Goal: Transaction & Acquisition: Book appointment/travel/reservation

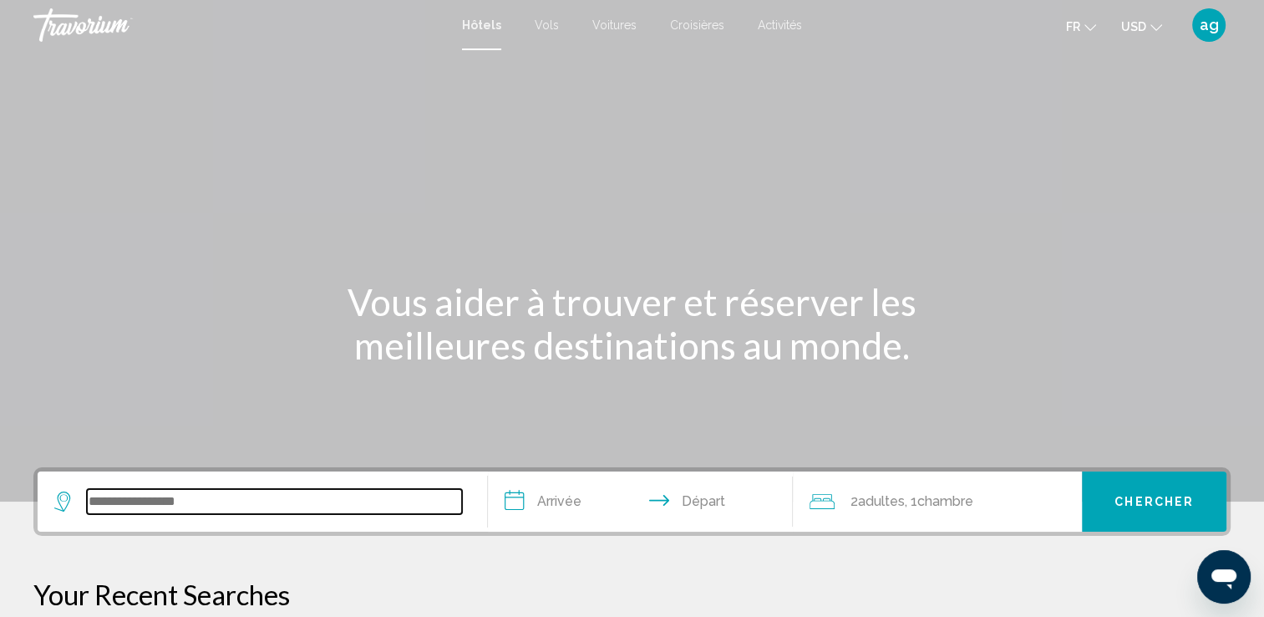
click at [170, 500] on input "Search widget" at bounding box center [274, 501] width 375 height 25
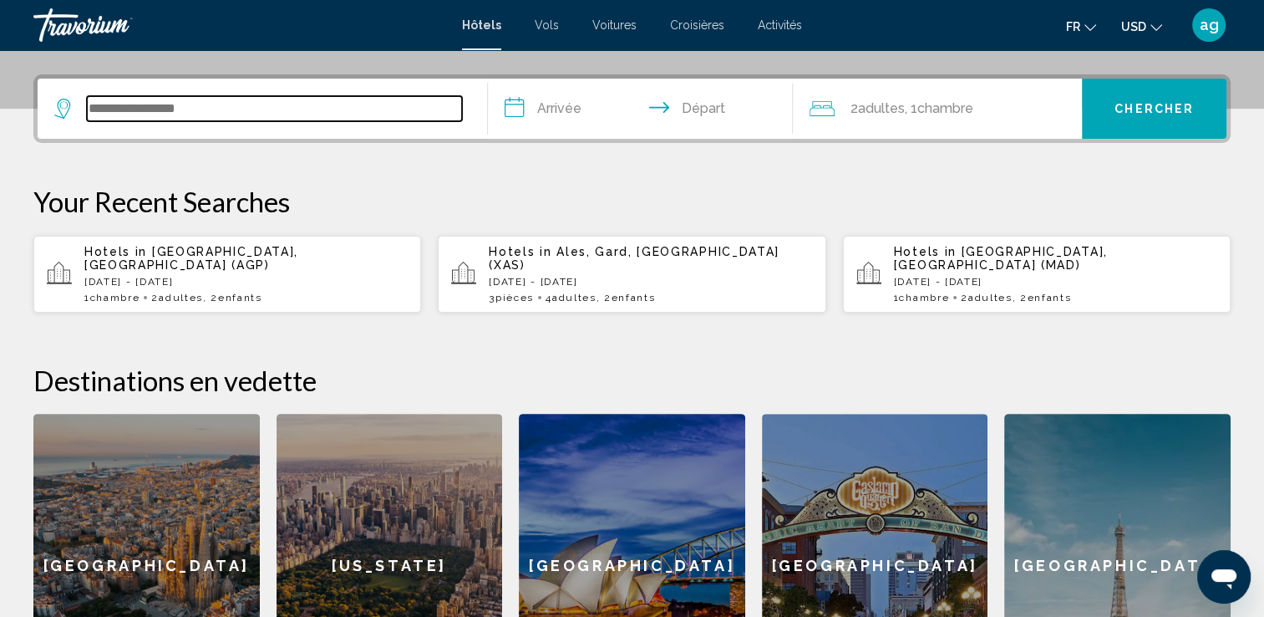
scroll to position [412, 0]
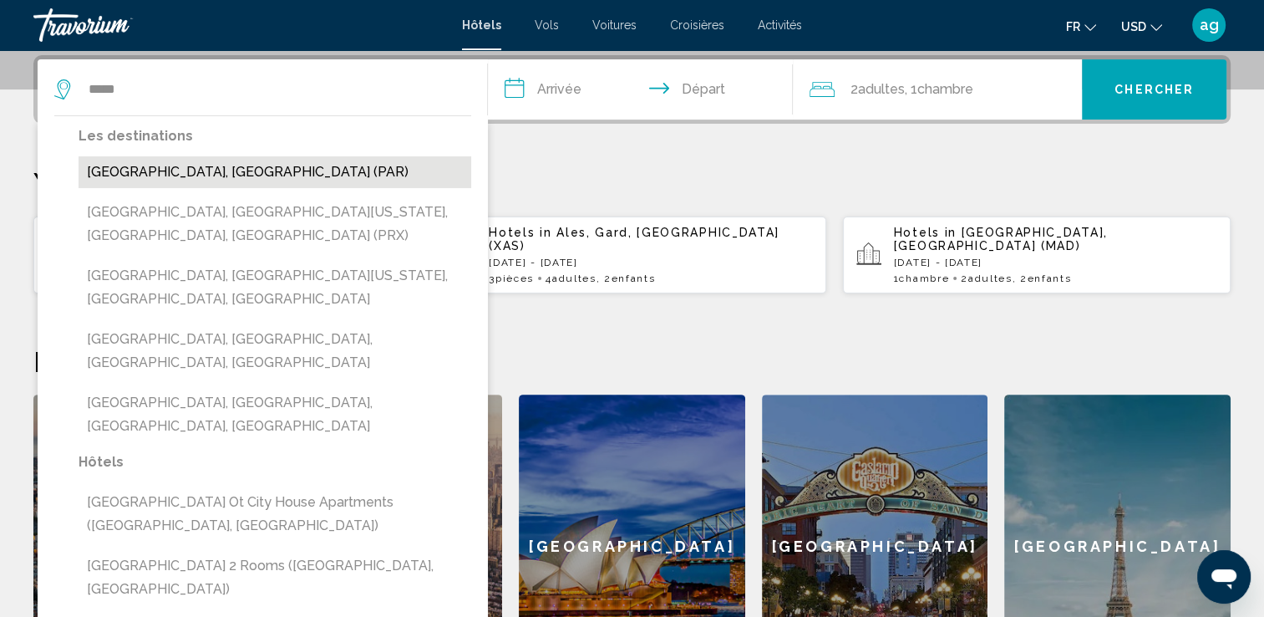
click at [214, 169] on button "[GEOGRAPHIC_DATA], [GEOGRAPHIC_DATA] (PAR)" at bounding box center [275, 172] width 393 height 32
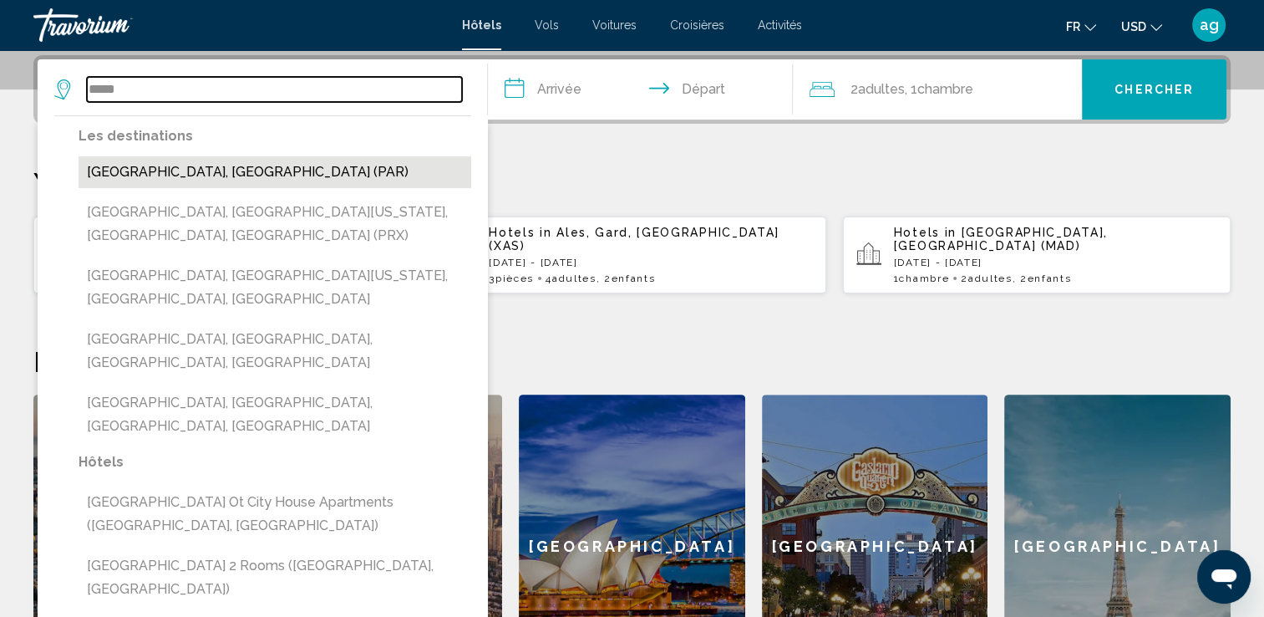
type input "**********"
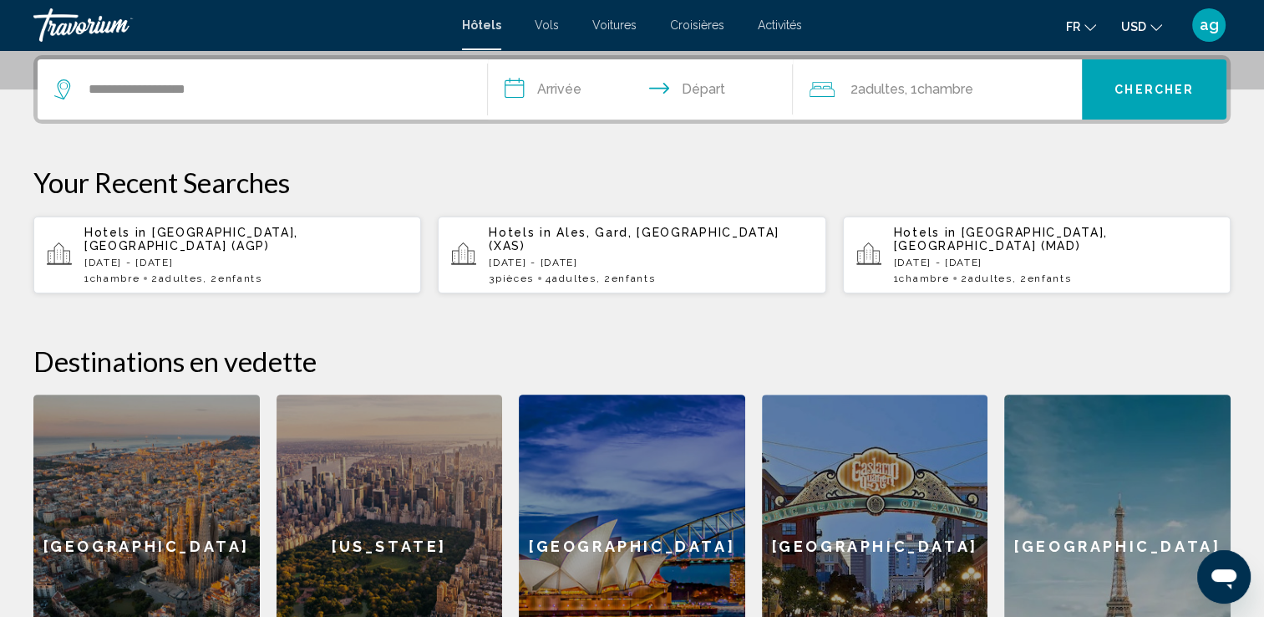
click at [548, 86] on input "**********" at bounding box center [644, 91] width 313 height 65
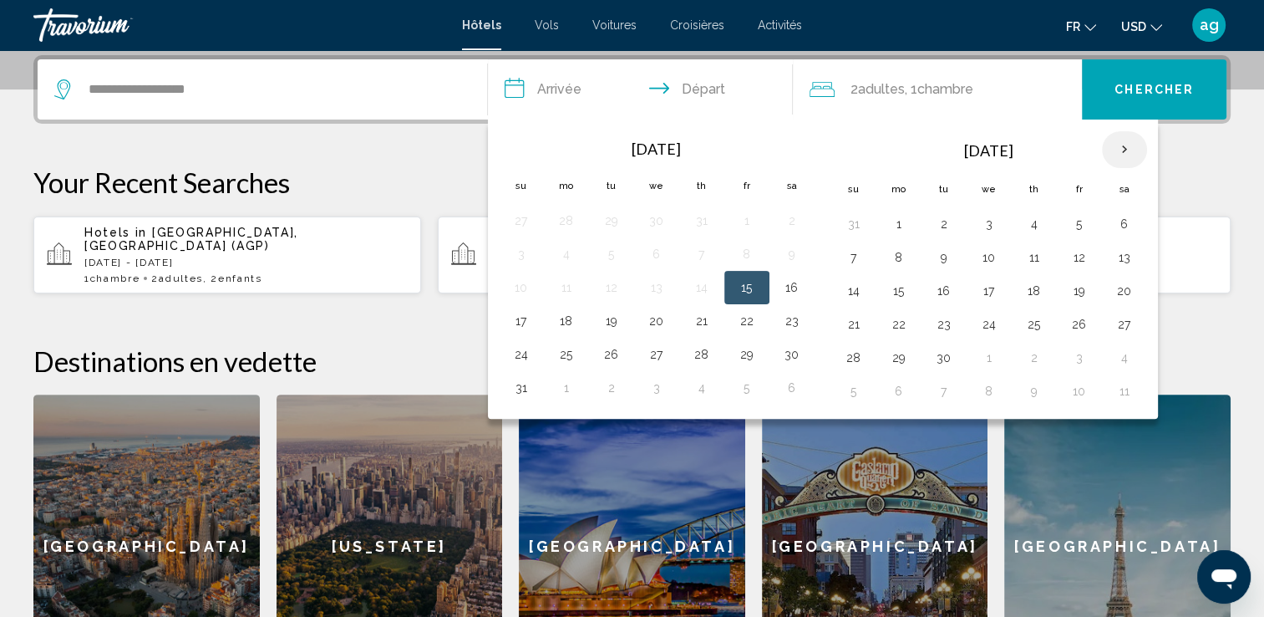
click at [1119, 145] on th "Next month" at bounding box center [1124, 149] width 45 height 37
click at [894, 331] on button "22" at bounding box center [899, 324] width 27 height 23
click at [933, 329] on button "23" at bounding box center [944, 324] width 27 height 23
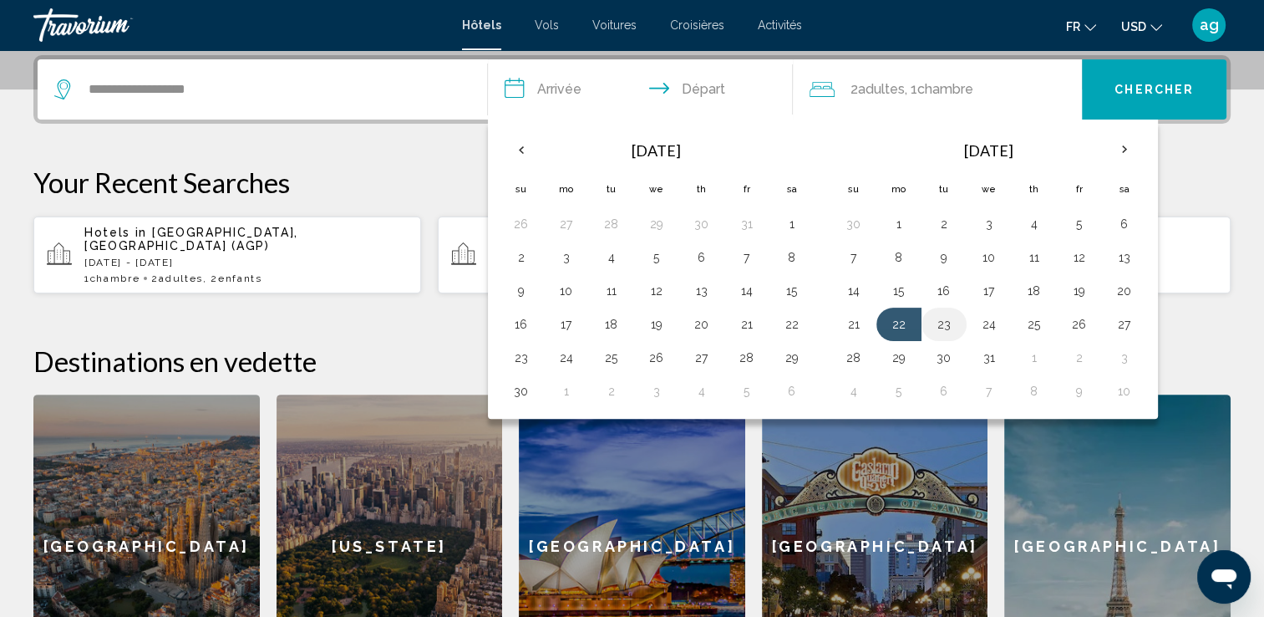
type input "**********"
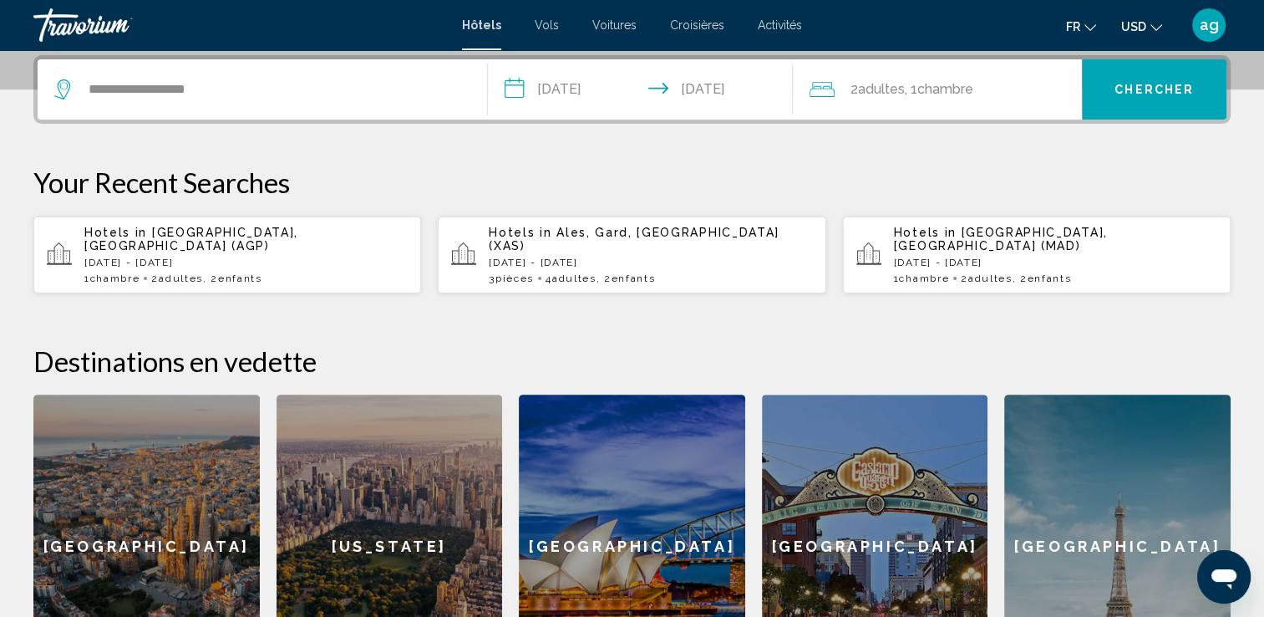
click at [1162, 88] on span "Chercher" at bounding box center [1154, 90] width 79 height 13
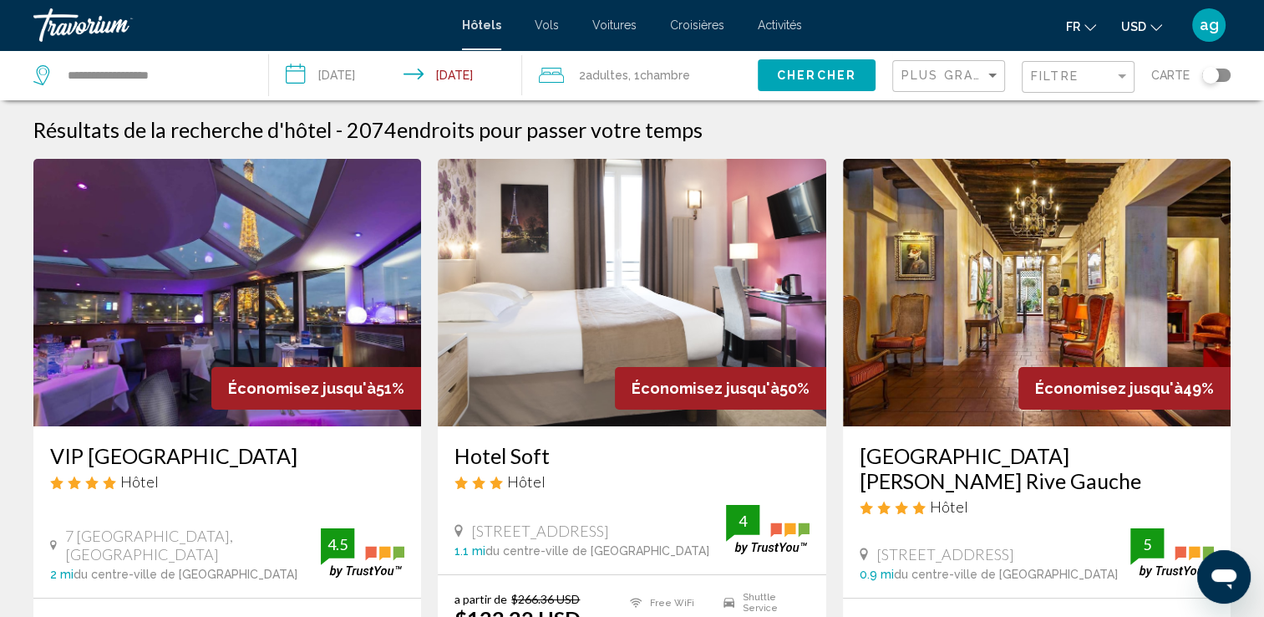
click at [652, 82] on span ", 1 Chambre pièces" at bounding box center [659, 75] width 62 height 23
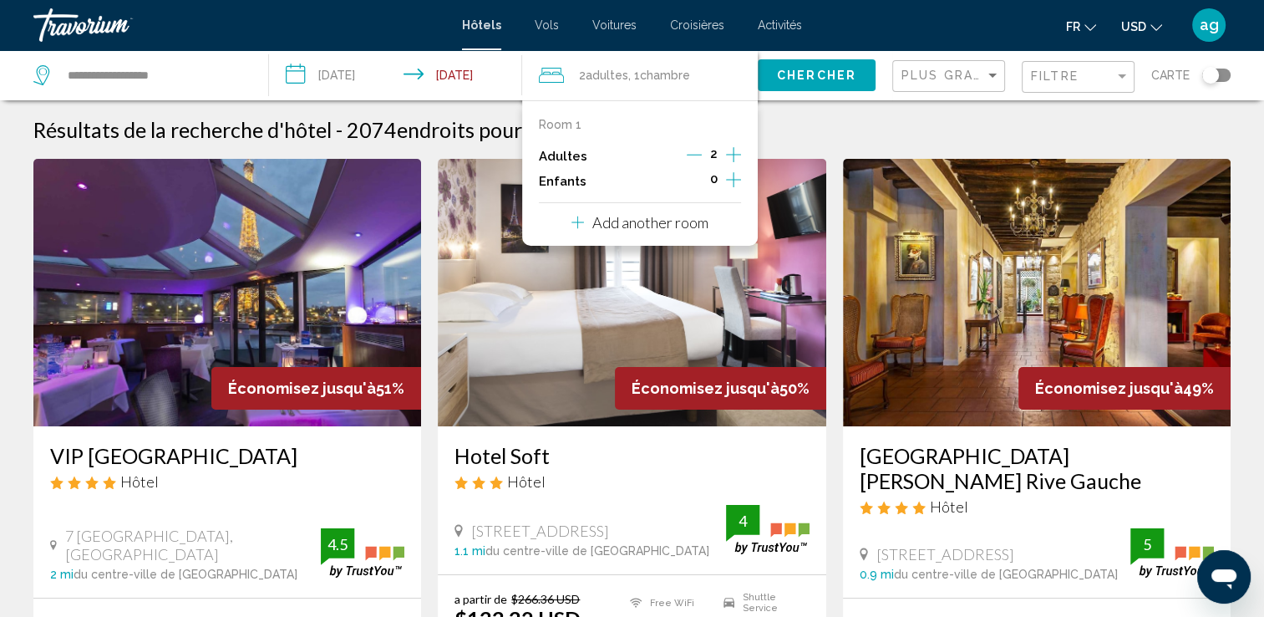
click at [735, 175] on icon "Increment children" at bounding box center [733, 180] width 15 height 20
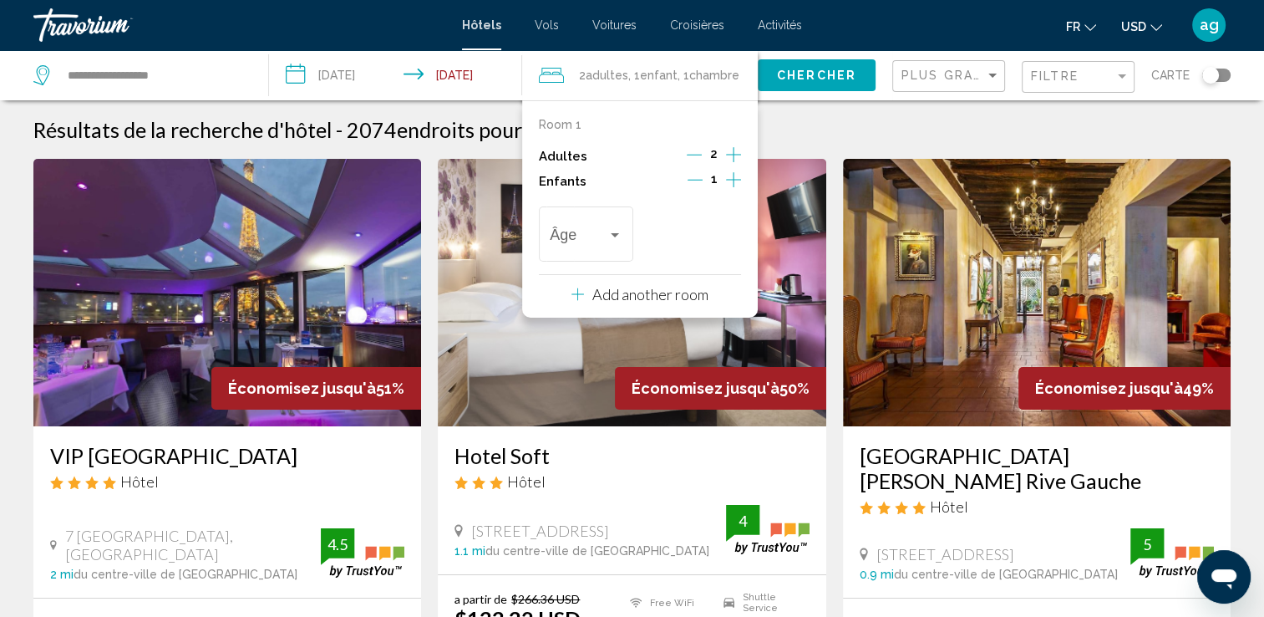
click at [735, 175] on icon "Increment children" at bounding box center [733, 180] width 15 height 20
click at [608, 232] on div "Travelers: 2 adults, 2 children" at bounding box center [615, 234] width 15 height 13
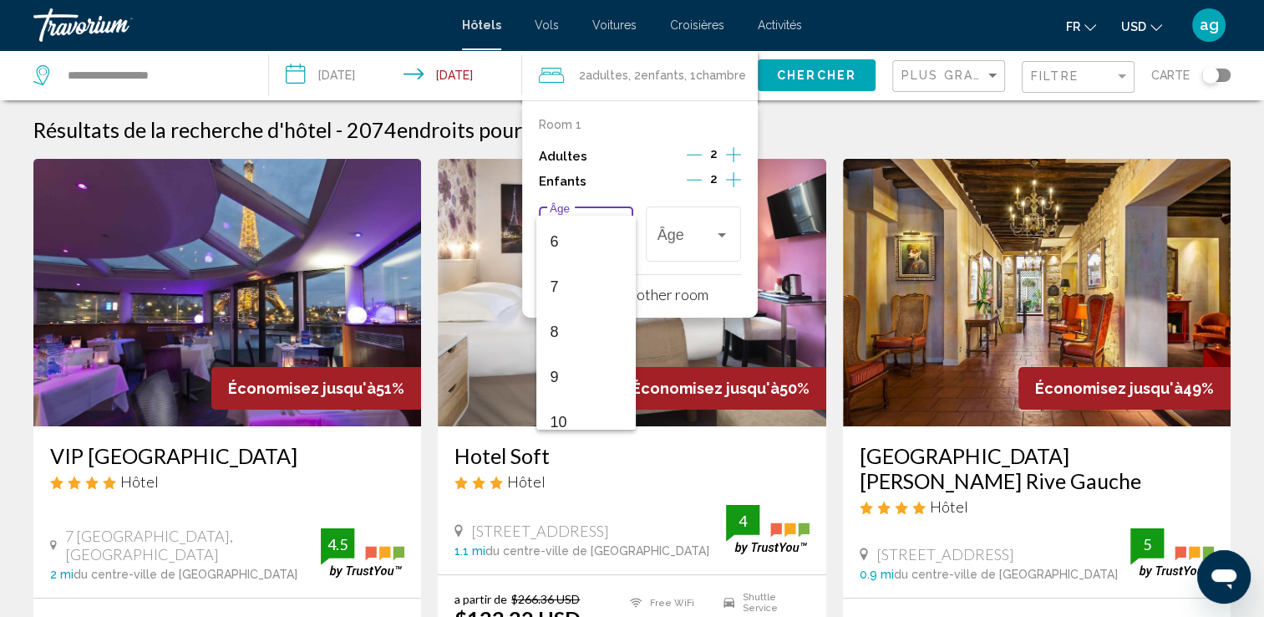
scroll to position [301, 0]
click at [575, 384] on span "10" at bounding box center [586, 388] width 73 height 45
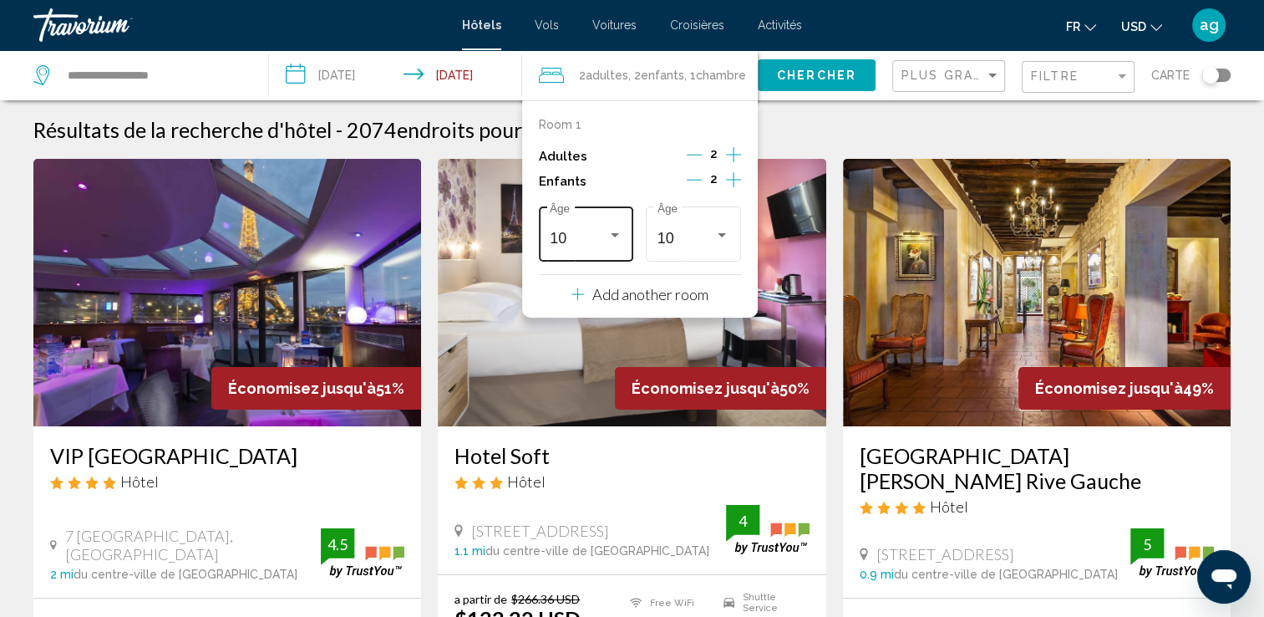
click at [626, 235] on div "10 Âge" at bounding box center [586, 231] width 95 height 59
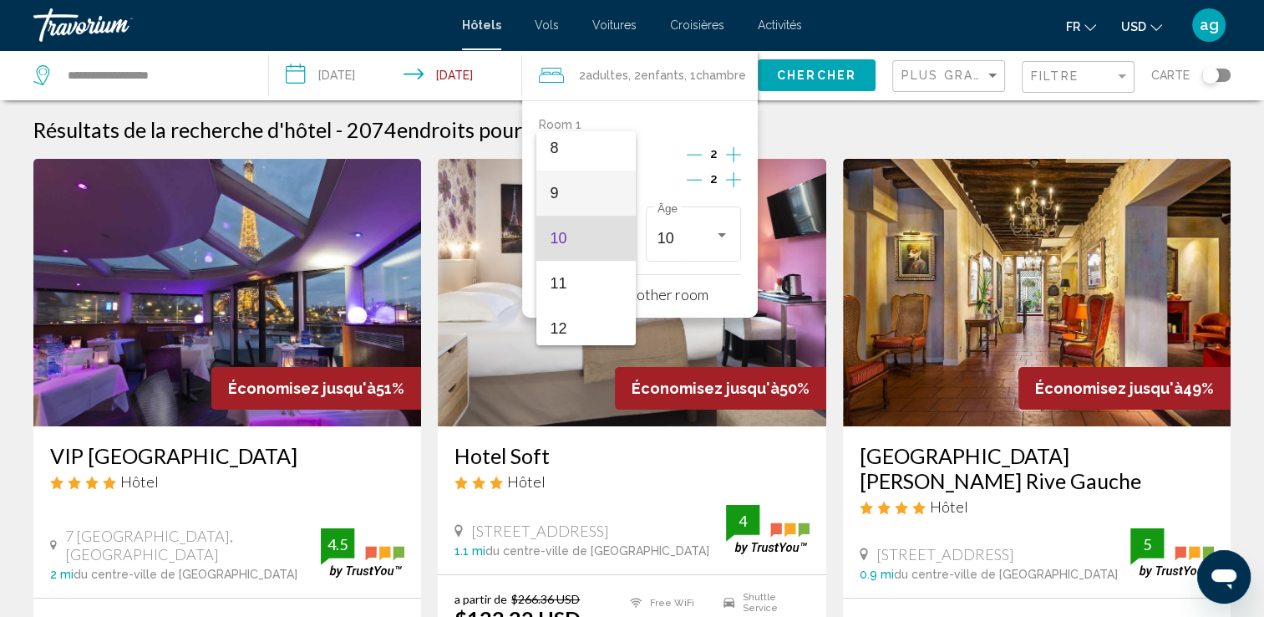
click at [585, 199] on span "9" at bounding box center [586, 192] width 73 height 45
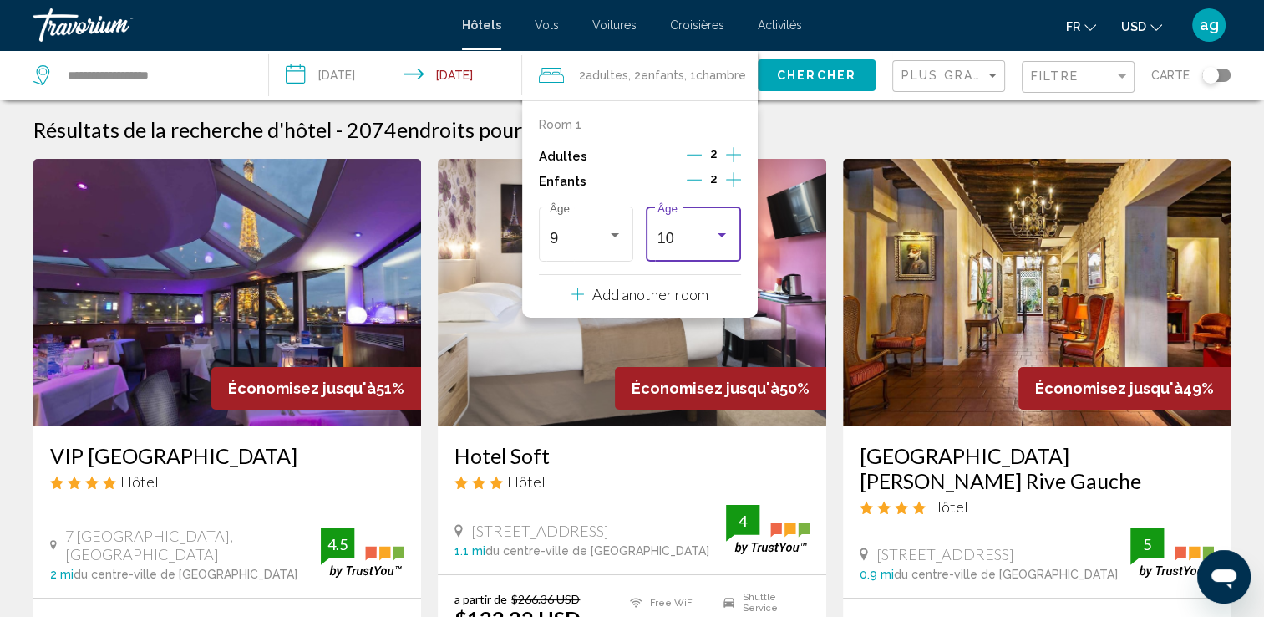
click at [724, 229] on div "Travelers: 2 adults, 2 children" at bounding box center [721, 234] width 15 height 13
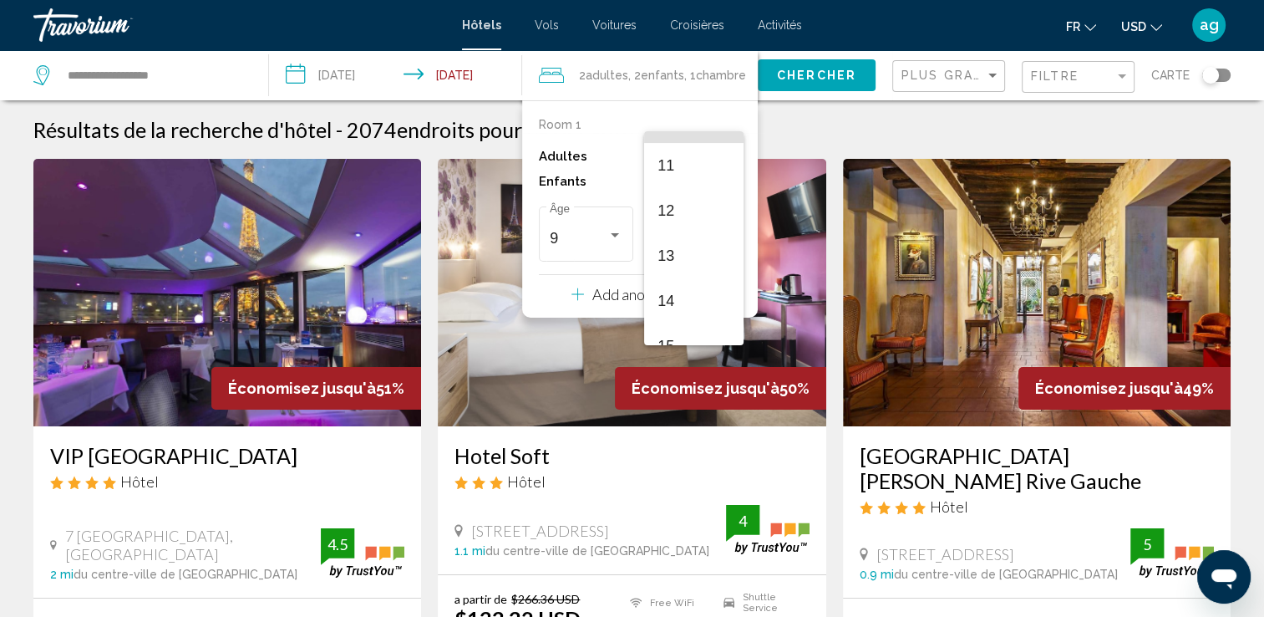
scroll to position [501, 0]
click at [694, 287] on span "14" at bounding box center [694, 284] width 73 height 45
click at [816, 82] on button "Chercher" at bounding box center [817, 74] width 118 height 31
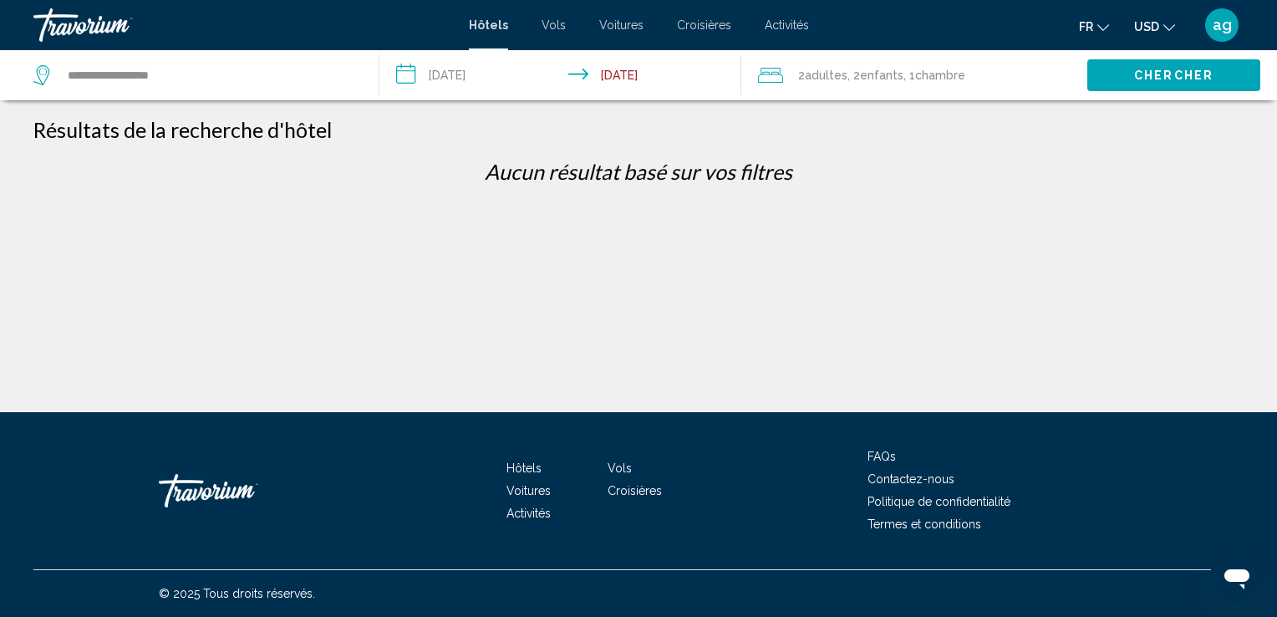
click at [1157, 75] on span "Chercher" at bounding box center [1173, 75] width 79 height 13
click at [206, 69] on input "**********" at bounding box center [209, 75] width 287 height 25
type input "*"
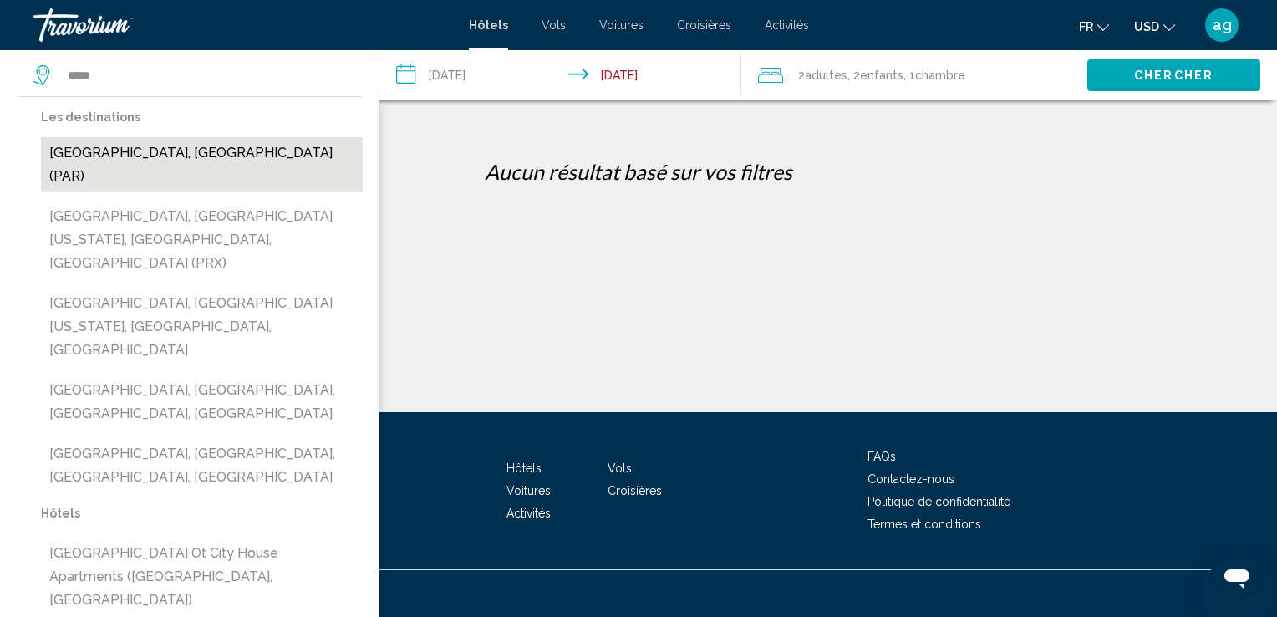
click at [201, 144] on button "[GEOGRAPHIC_DATA], [GEOGRAPHIC_DATA] (PAR)" at bounding box center [202, 164] width 322 height 55
type input "**********"
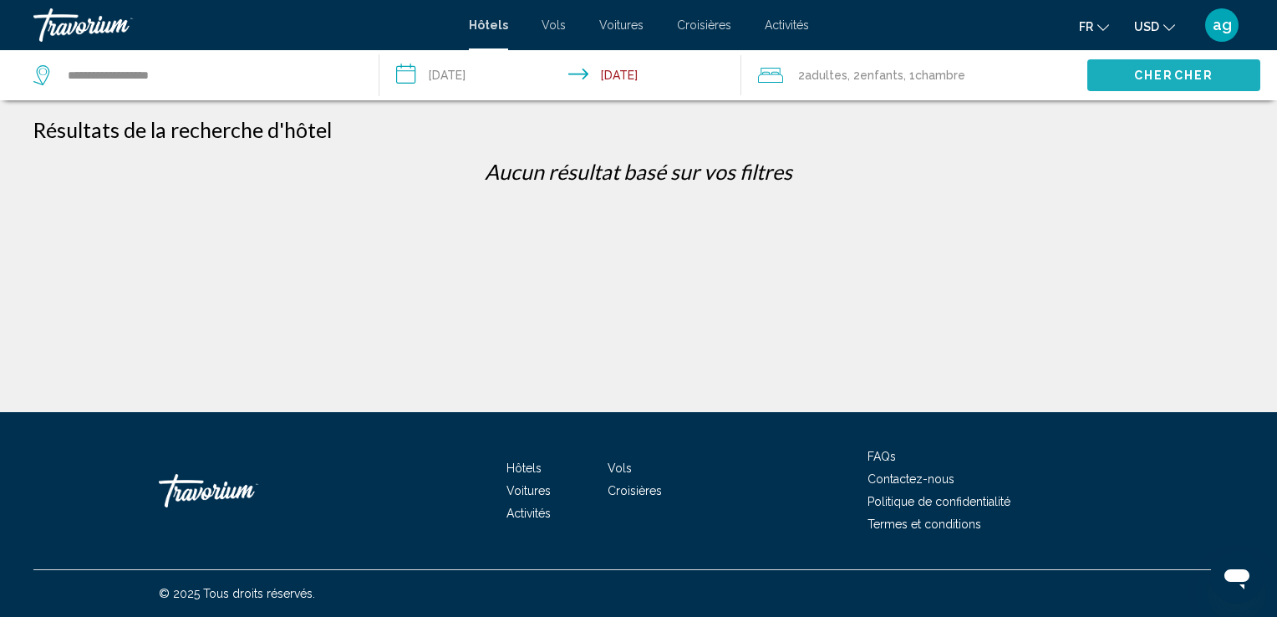
click at [1142, 59] on button "Chercher" at bounding box center [1173, 74] width 173 height 31
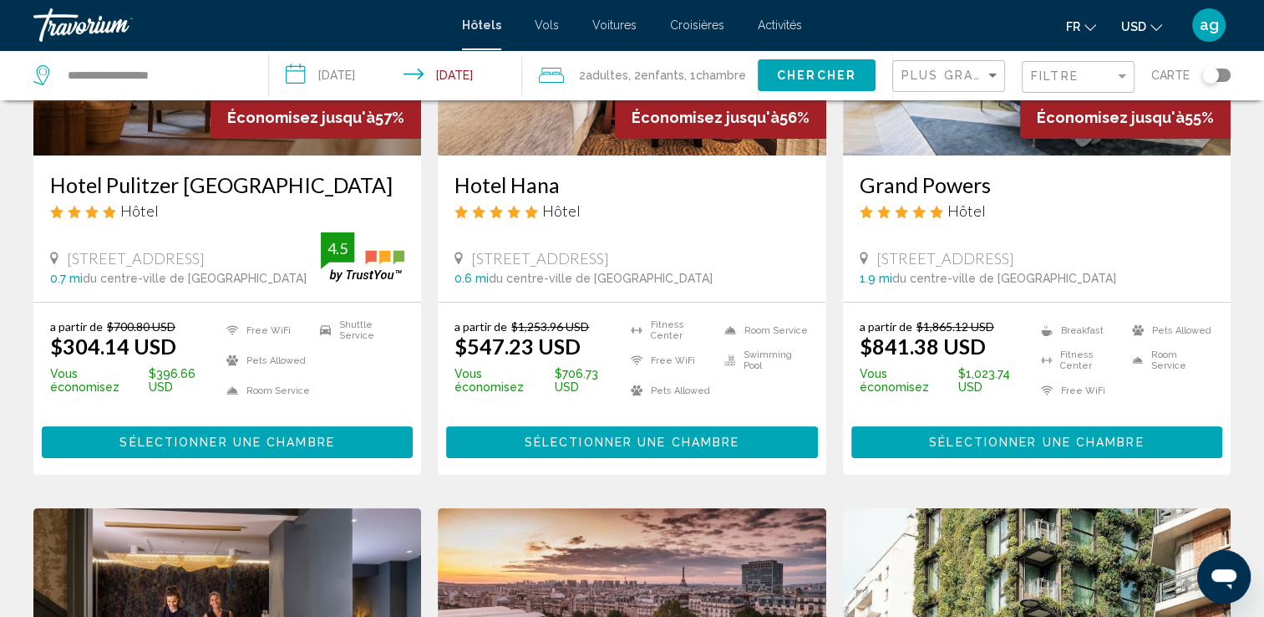
scroll to position [334, 0]
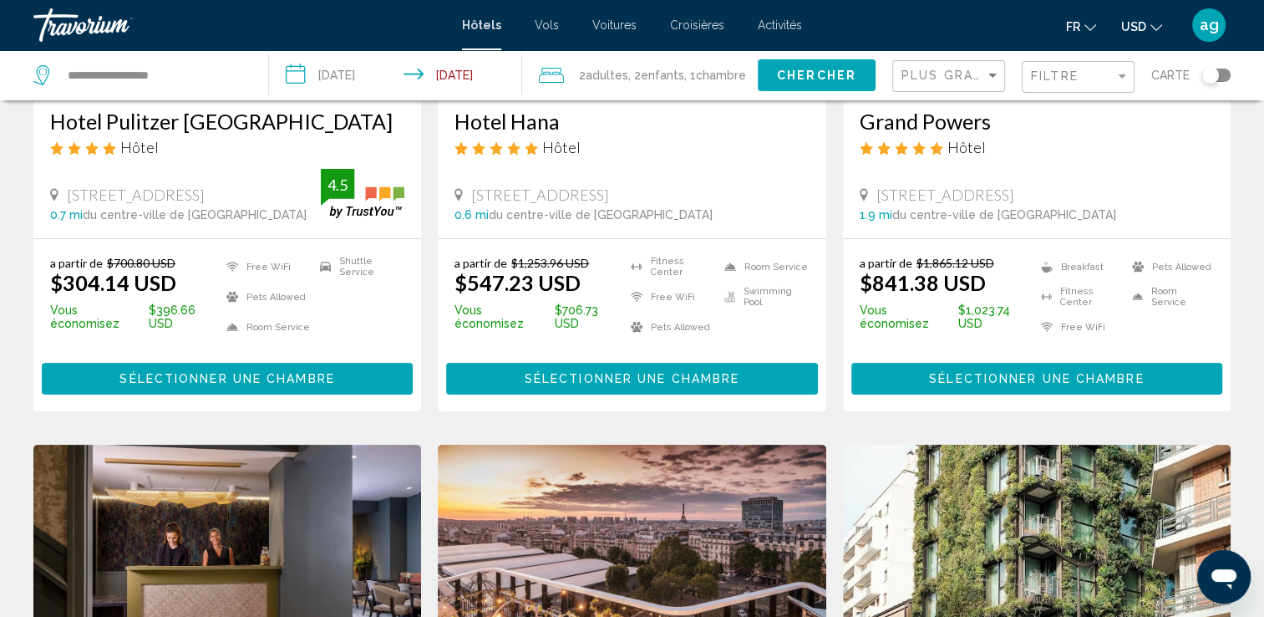
click at [1213, 74] on div "Toggle map" at bounding box center [1211, 75] width 17 height 17
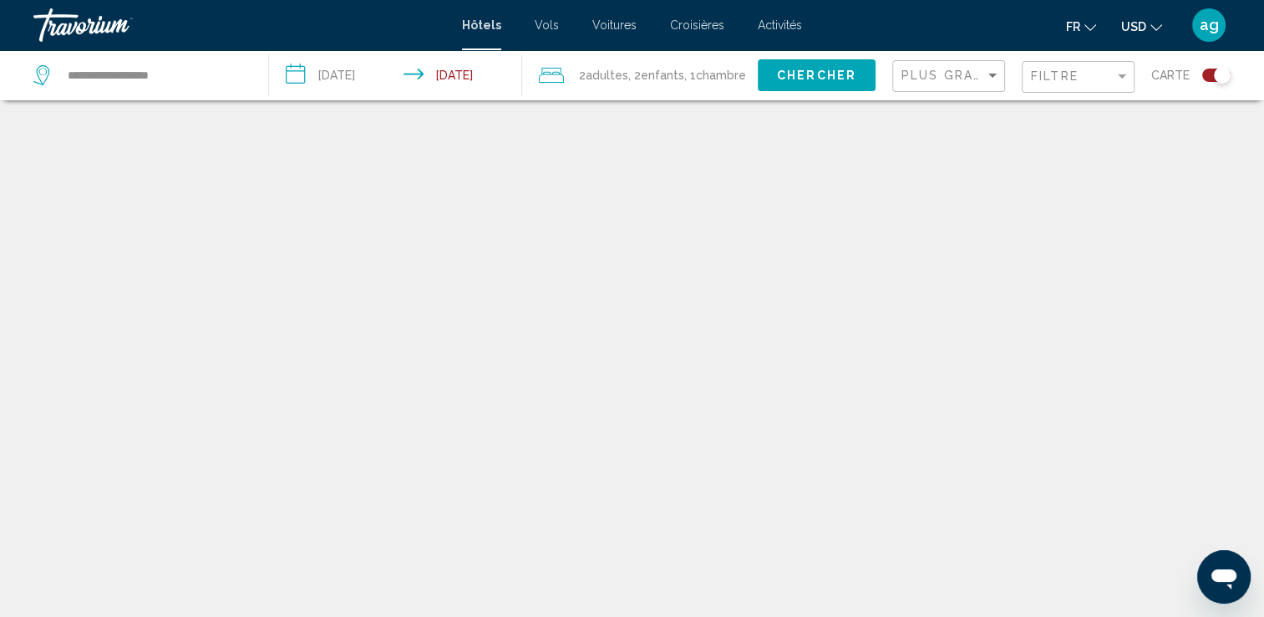
scroll to position [100, 0]
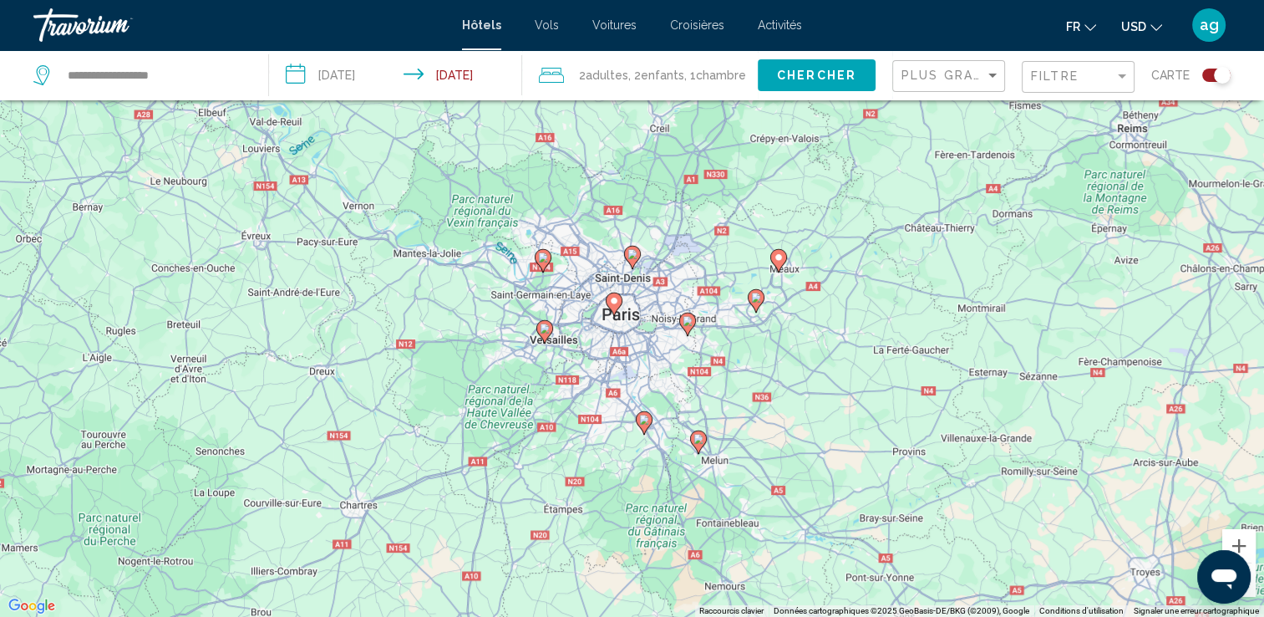
click at [607, 303] on icon "Main content" at bounding box center [613, 304] width 15 height 22
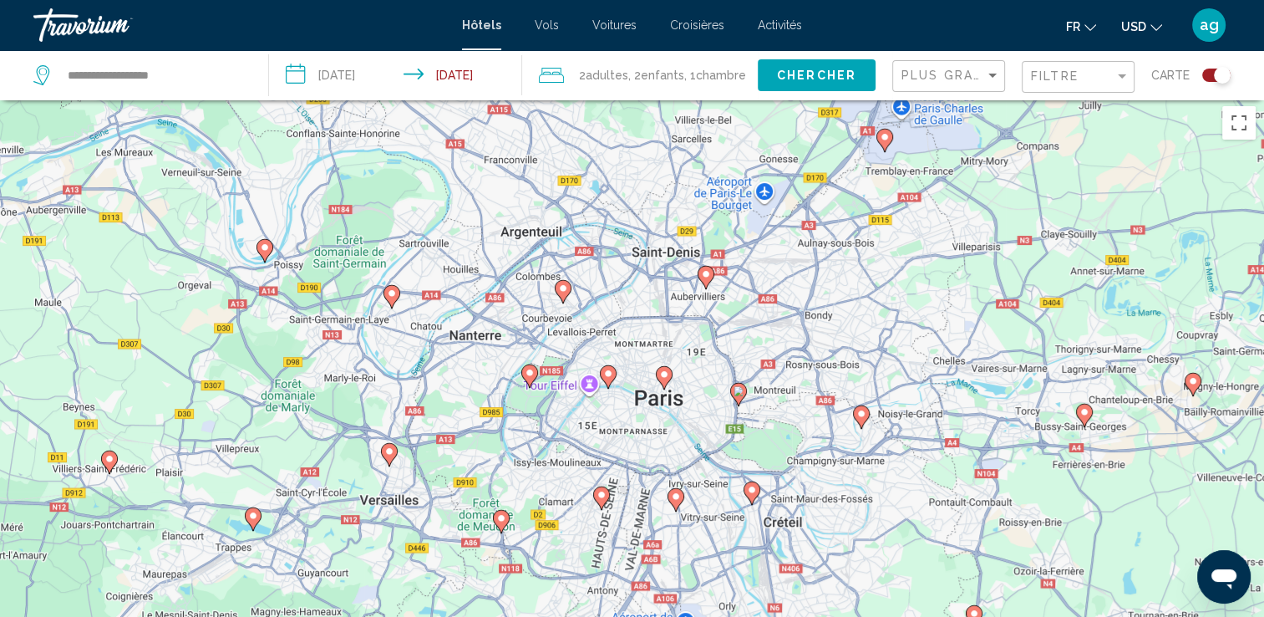
scroll to position [0, 0]
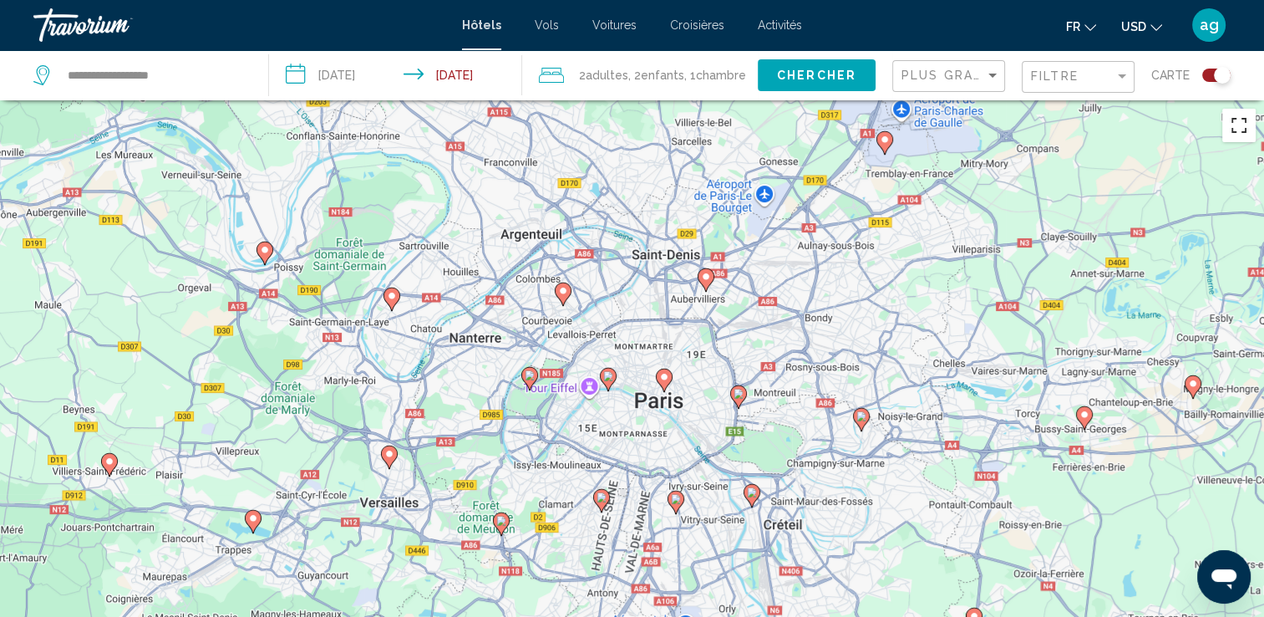
drag, startPoint x: 1243, startPoint y: 125, endPoint x: 1245, endPoint y: 186, distance: 61.1
click at [1243, 125] on button "Passer en plein écran" at bounding box center [1239, 125] width 33 height 33
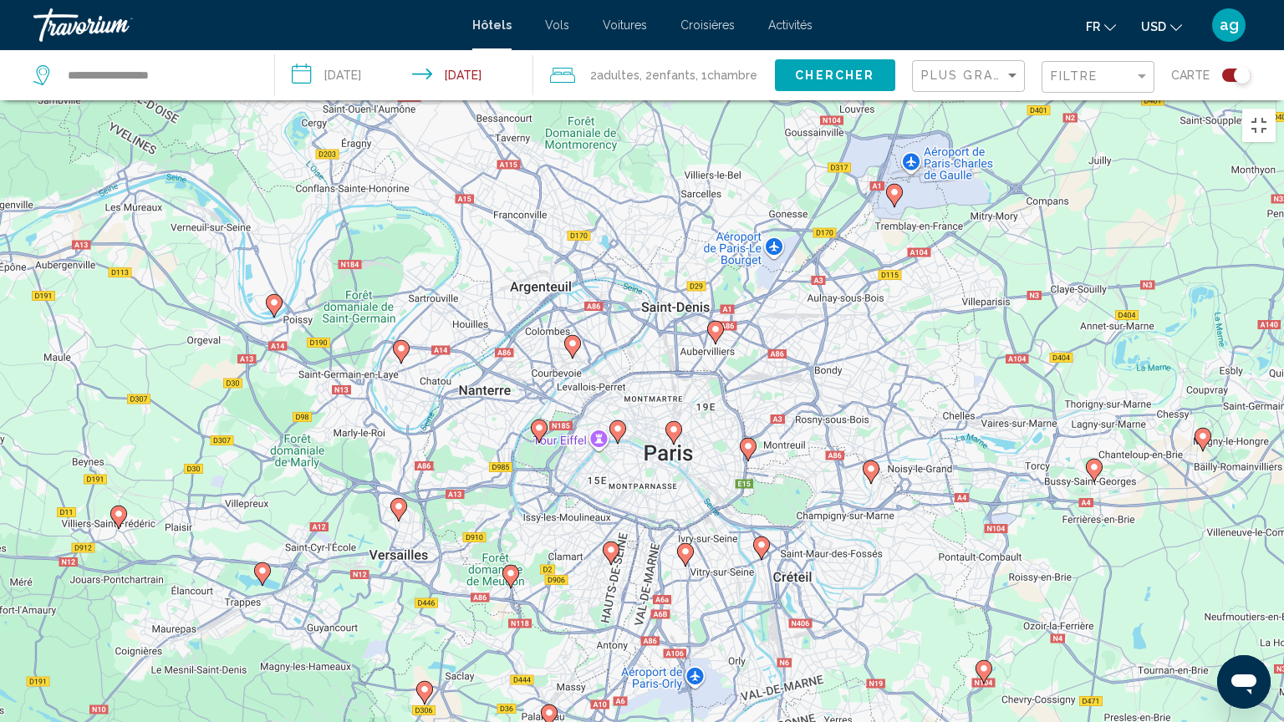
click at [691, 582] on div "Pour naviguer, appuyez sur les touches fléchées. Pour activer le glissement ave…" at bounding box center [642, 461] width 1284 height 722
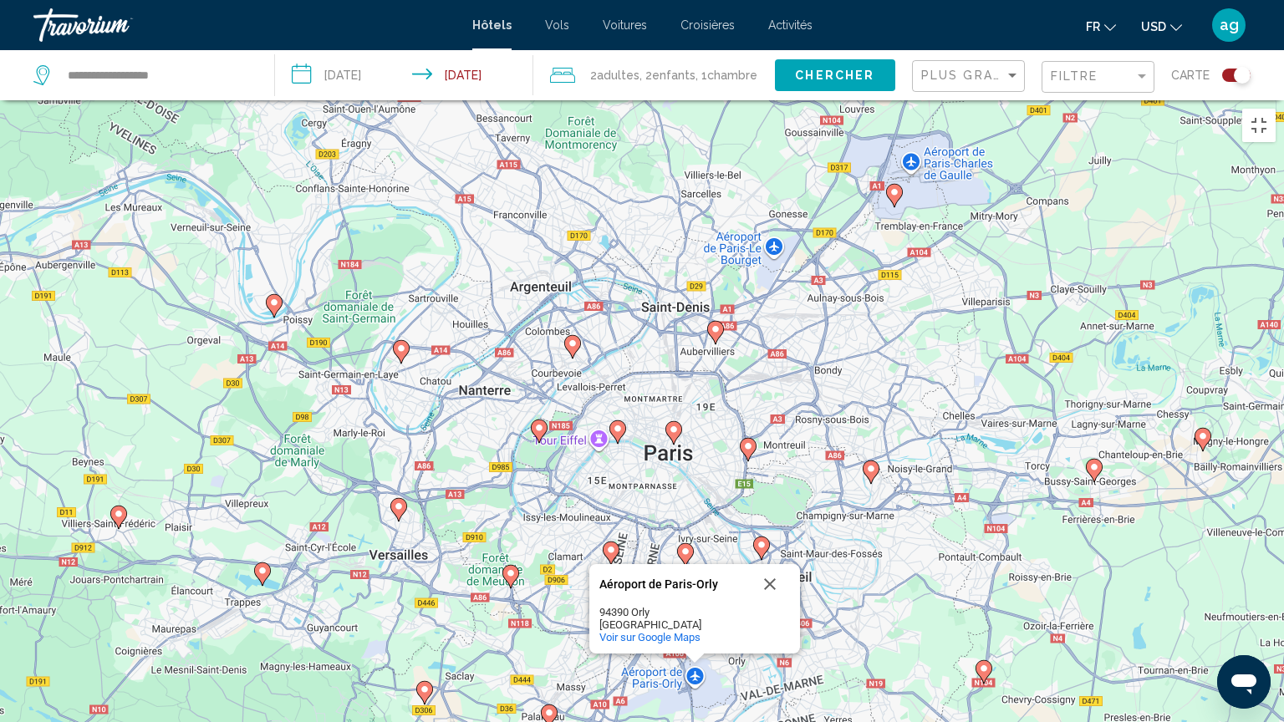
click at [694, 578] on div "Pour naviguer, appuyez sur les touches fléchées. Pour activer le glissement ave…" at bounding box center [642, 461] width 1284 height 722
click at [771, 564] on button "Fermer" at bounding box center [770, 584] width 40 height 40
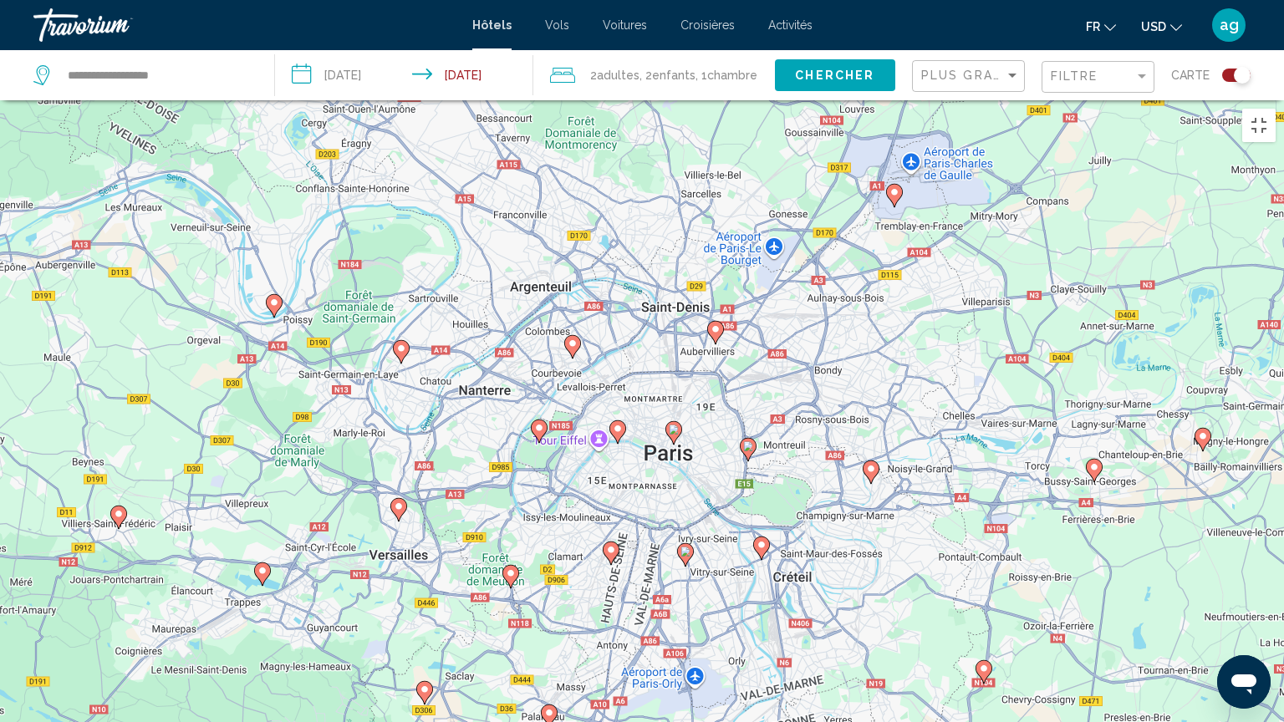
click at [644, 569] on div "Pour naviguer, appuyez sur les touches fléchées. Pour activer le glissement ave…" at bounding box center [642, 461] width 1284 height 722
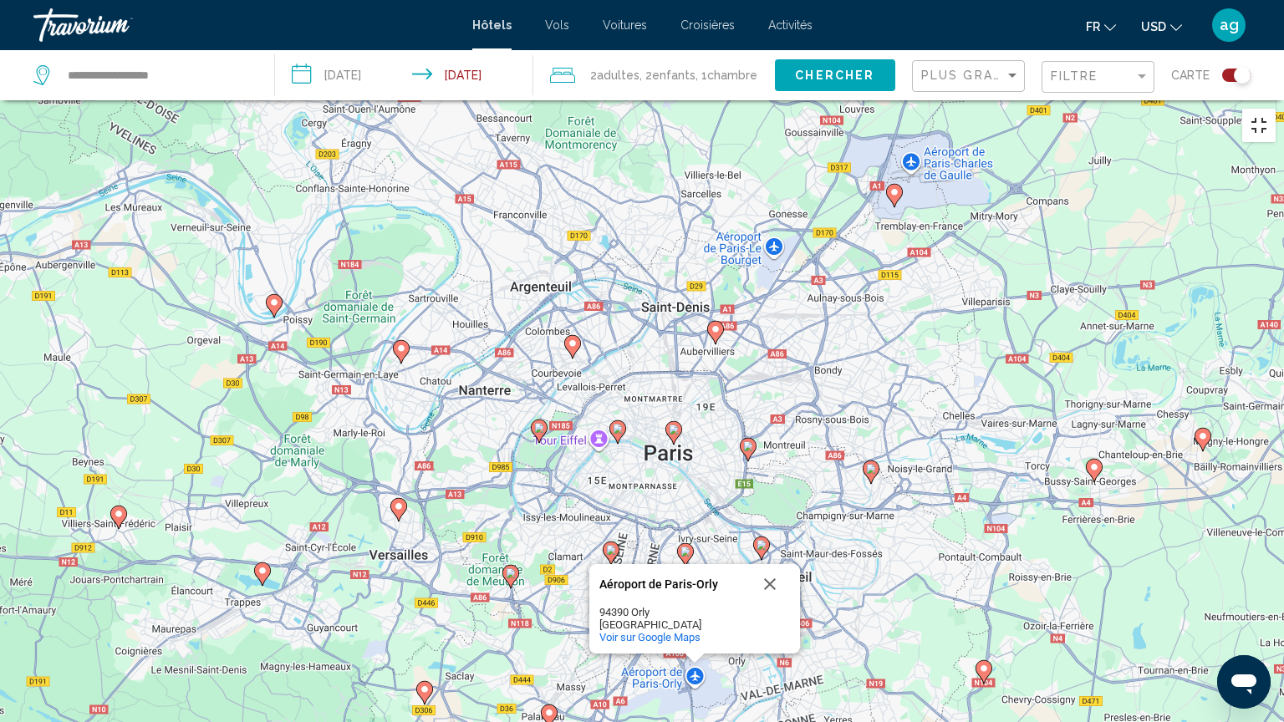
click at [1259, 109] on button "Passer en plein écran" at bounding box center [1258, 125] width 33 height 33
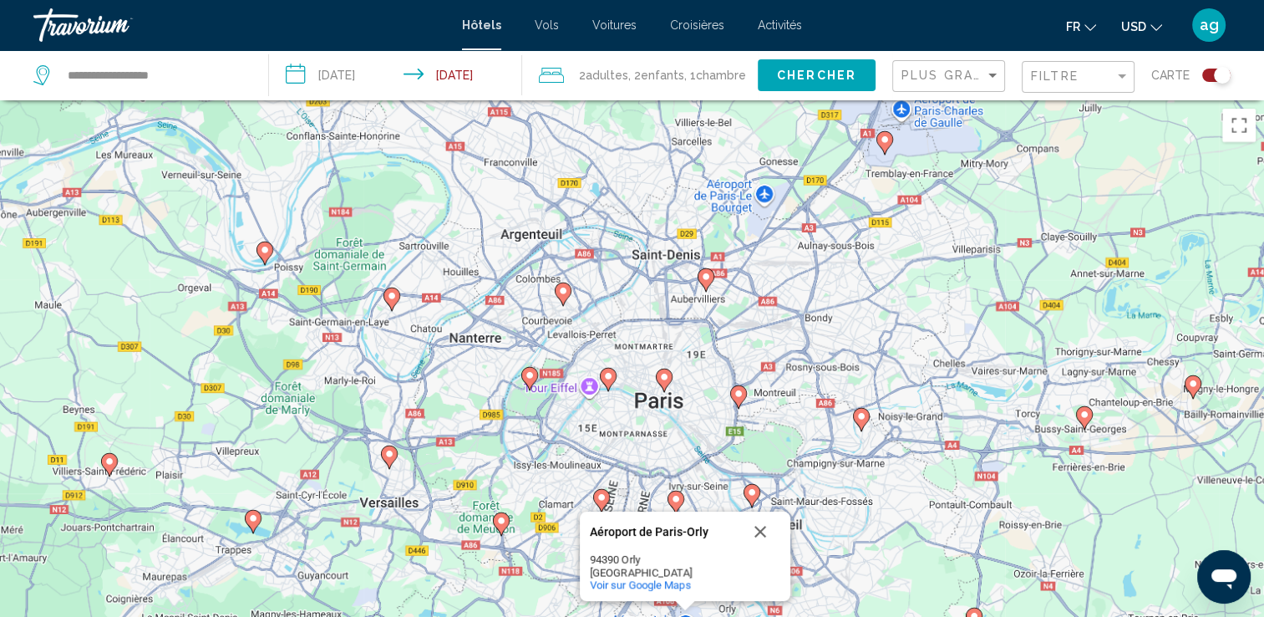
click at [1218, 75] on div "Toggle map" at bounding box center [1222, 75] width 17 height 17
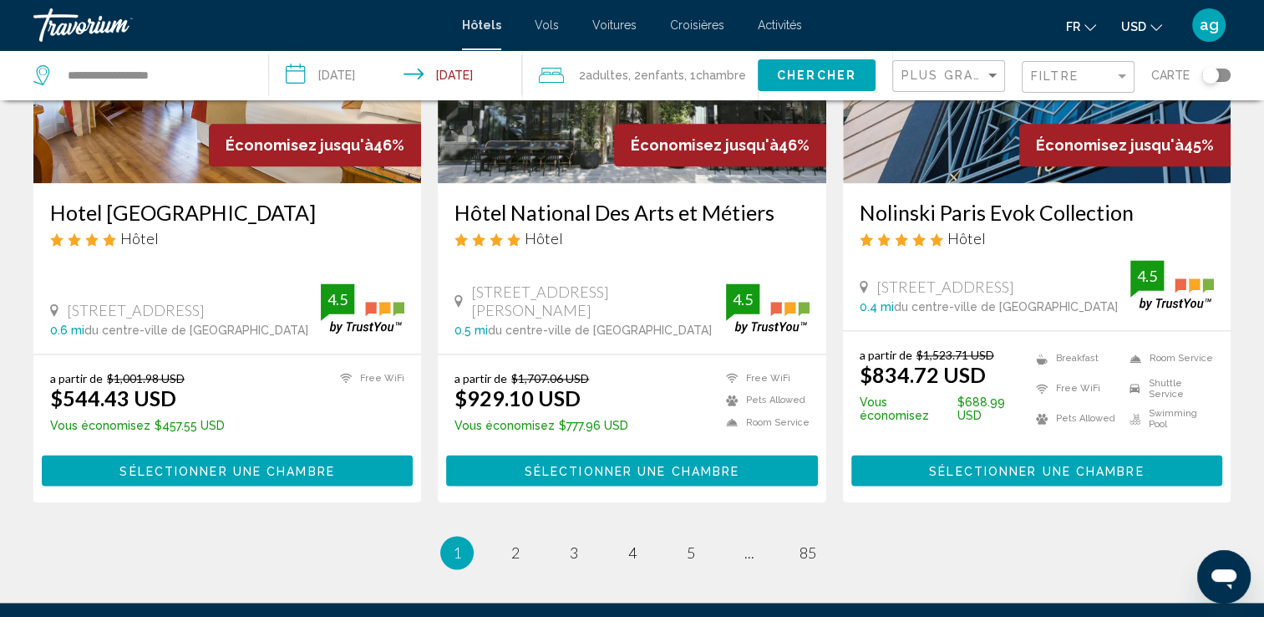
scroll to position [2194, 0]
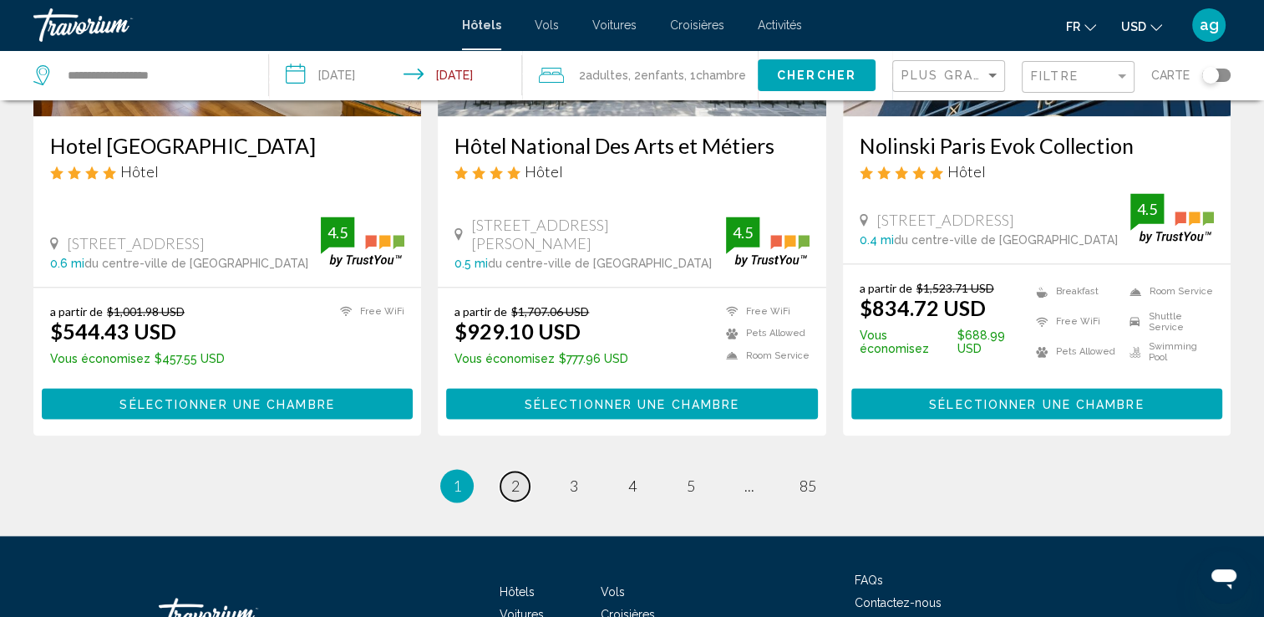
click at [508, 471] on link "page 2" at bounding box center [515, 485] width 29 height 29
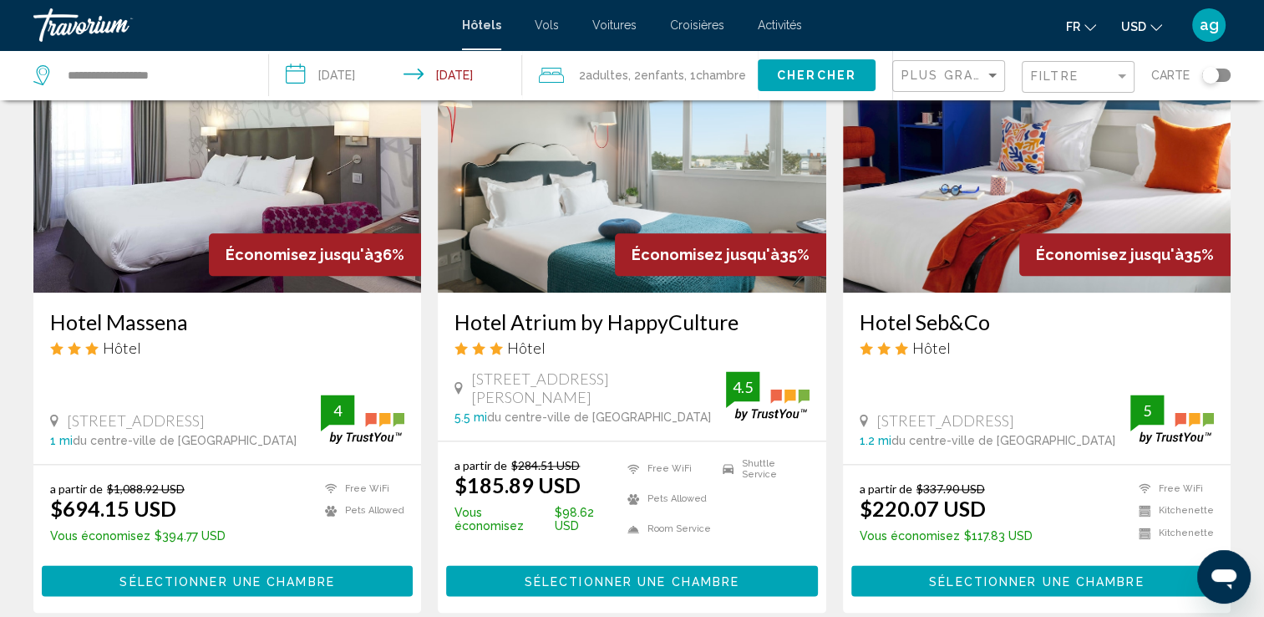
scroll to position [2105, 0]
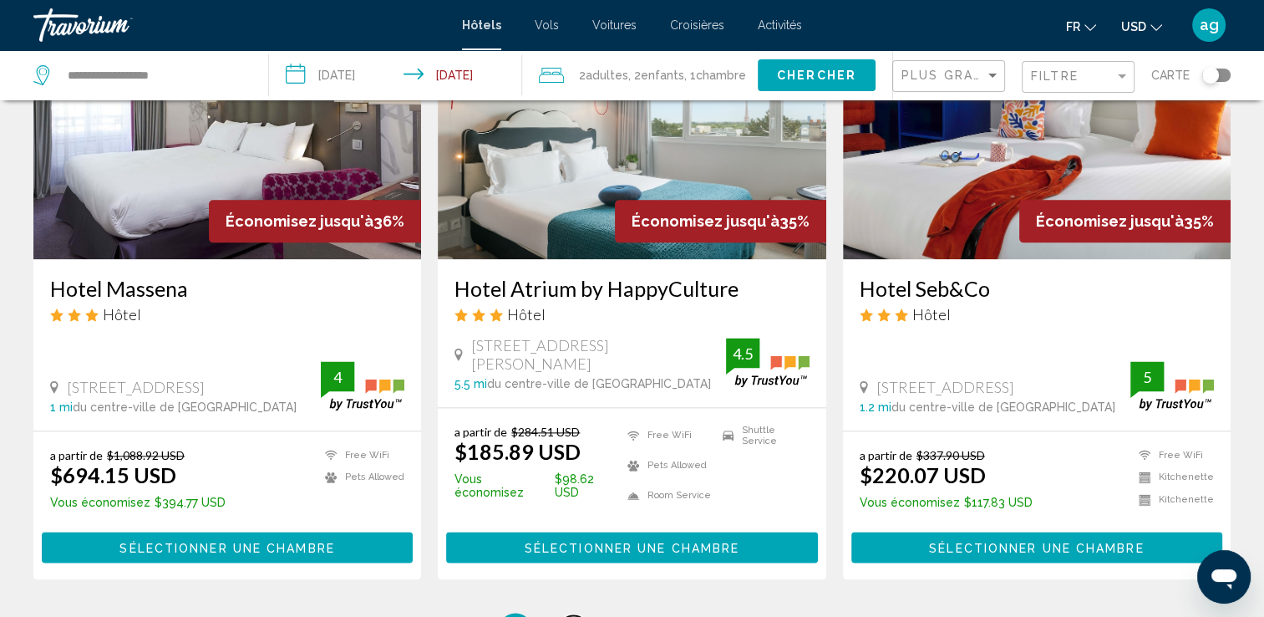
click at [571, 616] on span "3" at bounding box center [574, 629] width 8 height 18
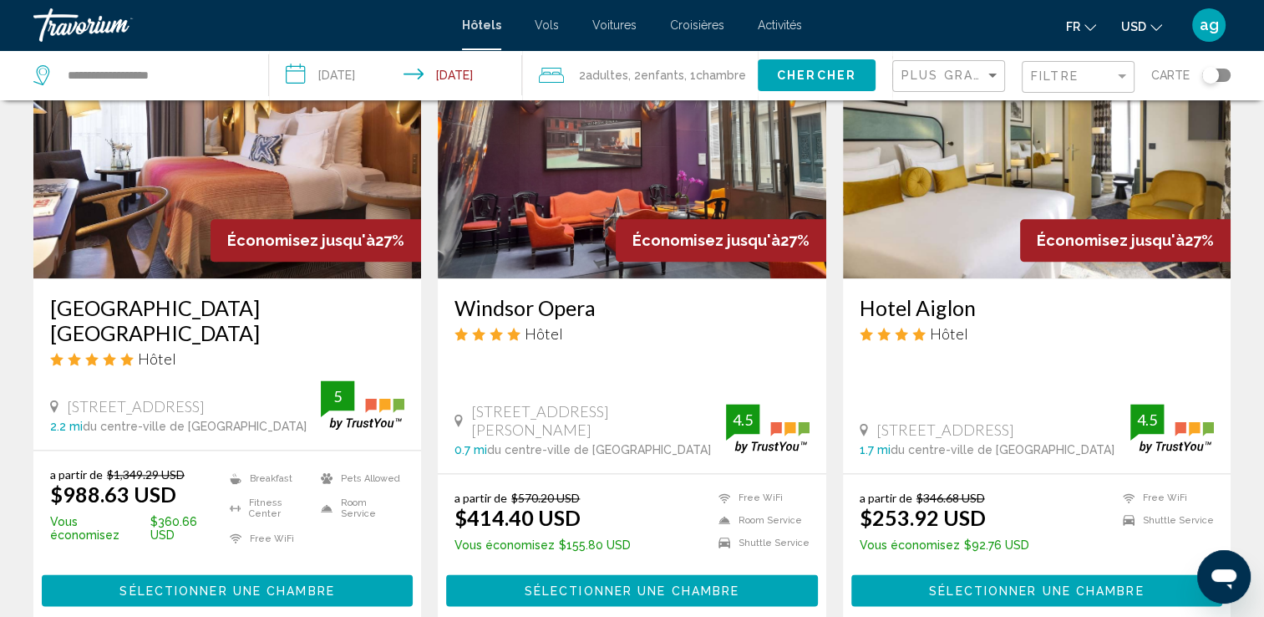
scroll to position [2039, 0]
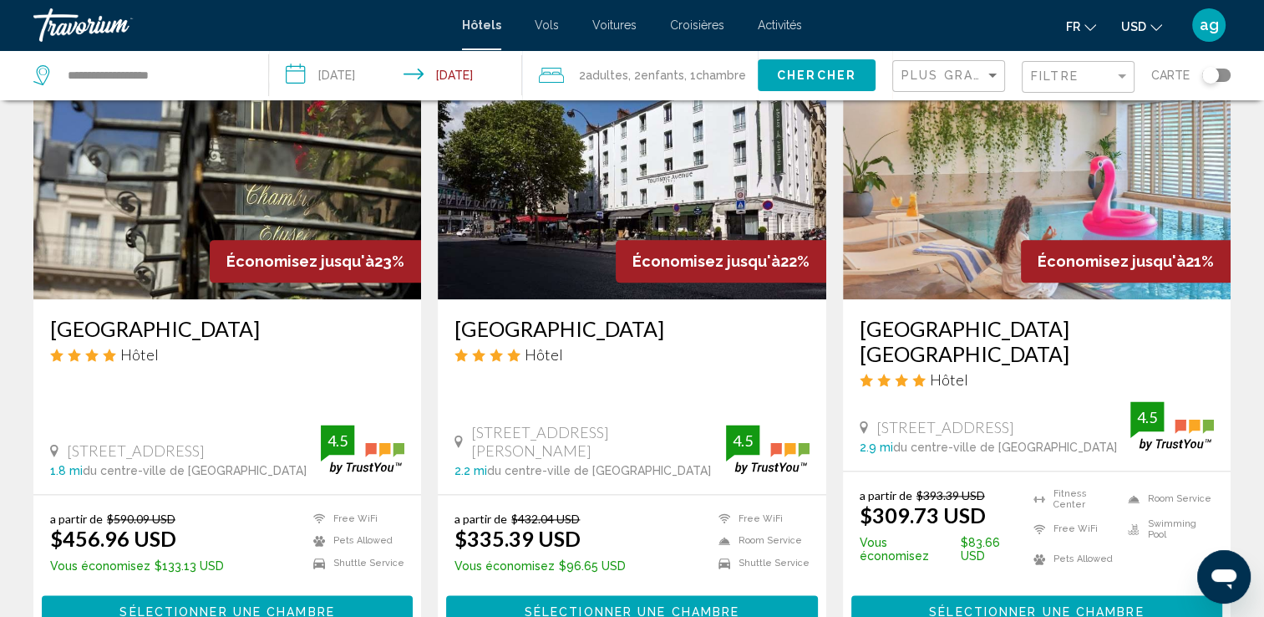
scroll to position [2143, 0]
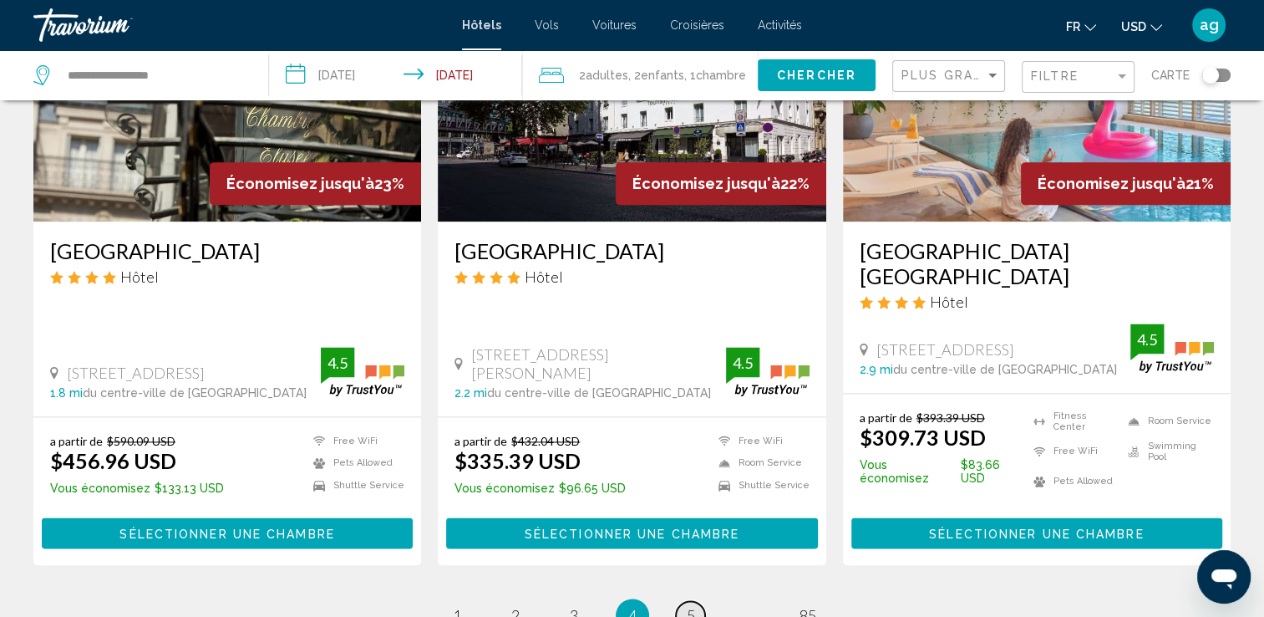
click at [689, 601] on link "page 5" at bounding box center [690, 615] width 29 height 29
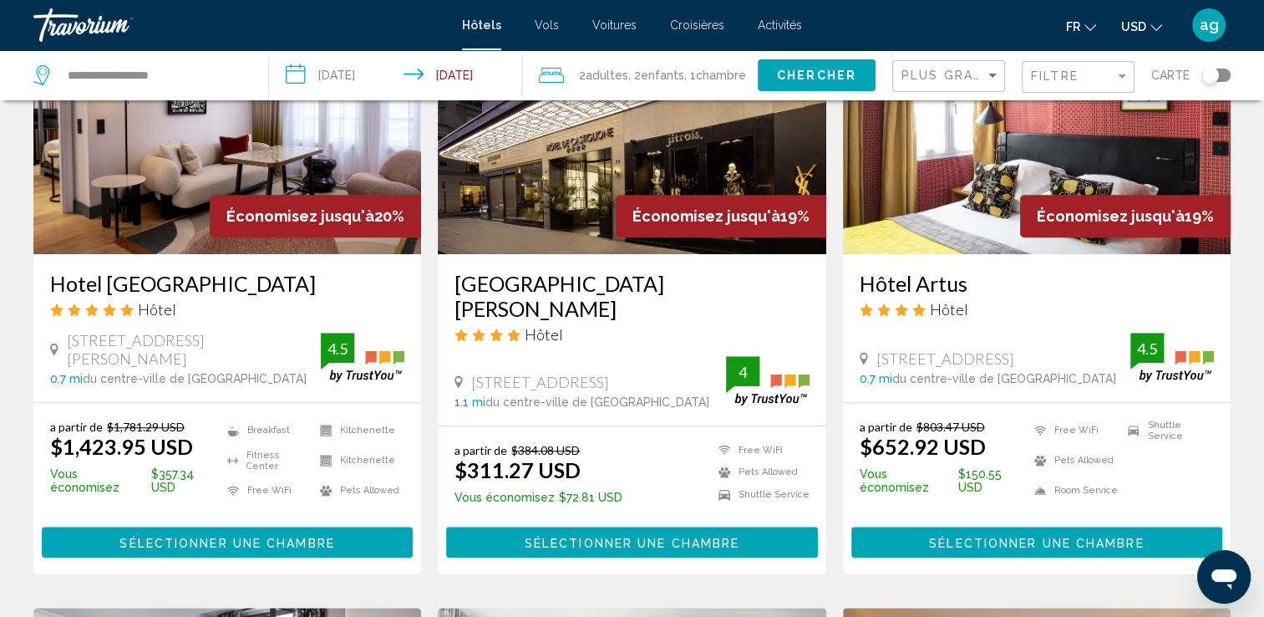
scroll to position [1436, 0]
